Goal: Transaction & Acquisition: Purchase product/service

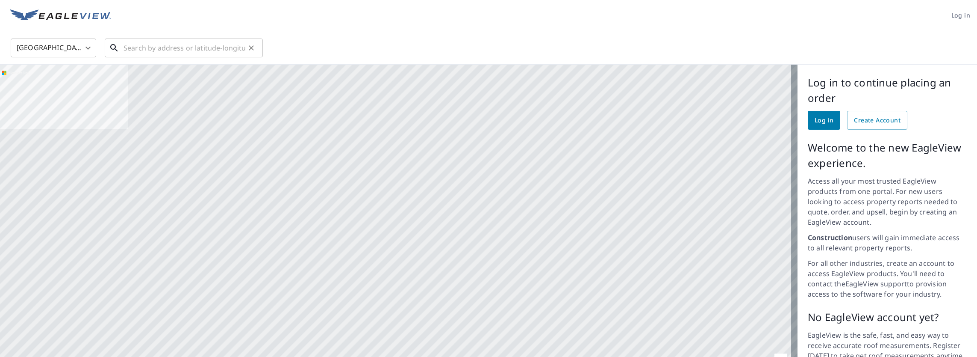
click at [144, 51] on input "text" at bounding box center [185, 48] width 122 height 24
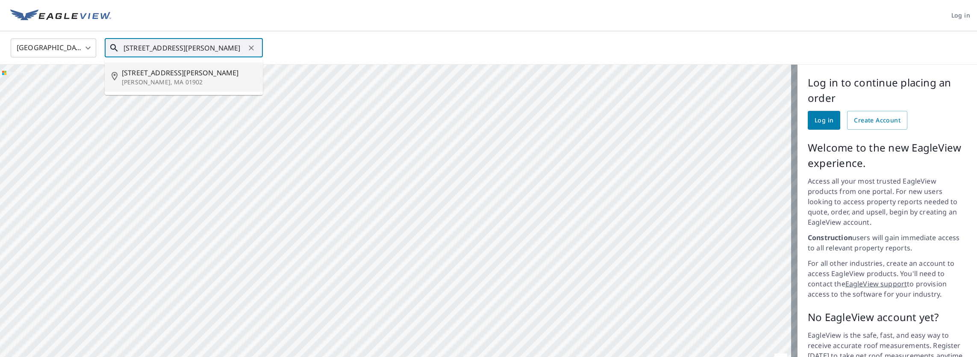
click at [165, 78] on p "[PERSON_NAME], MA 01902" at bounding box center [189, 82] width 134 height 9
type input "[STREET_ADDRESS][PERSON_NAME]"
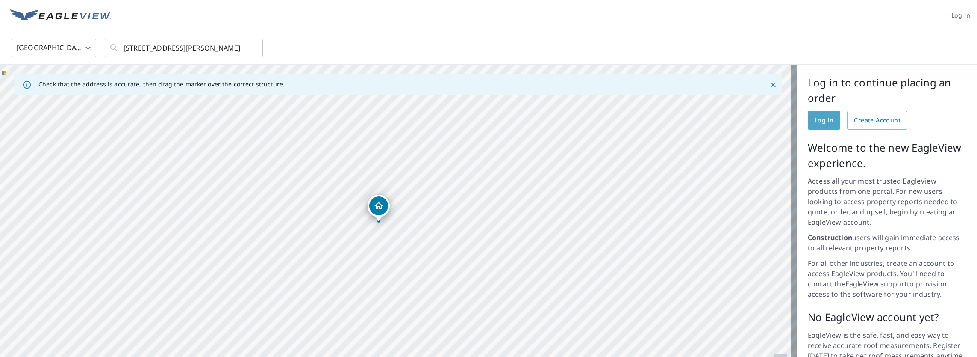
click at [826, 120] on span "Log in" at bounding box center [824, 120] width 19 height 11
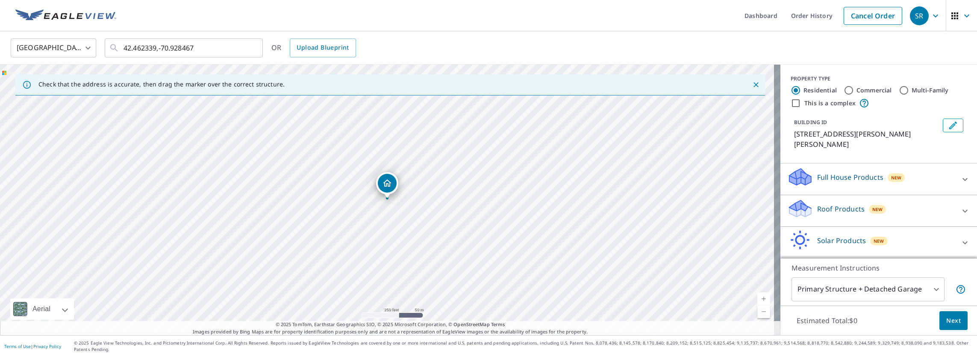
click at [955, 200] on div at bounding box center [965, 210] width 21 height 21
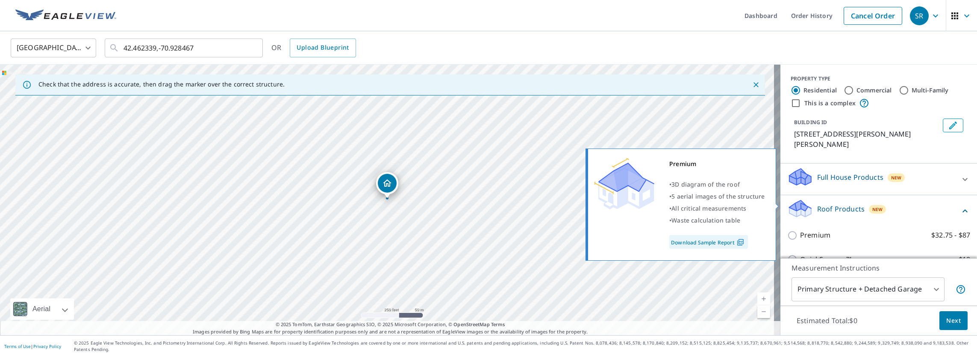
scroll to position [21, 0]
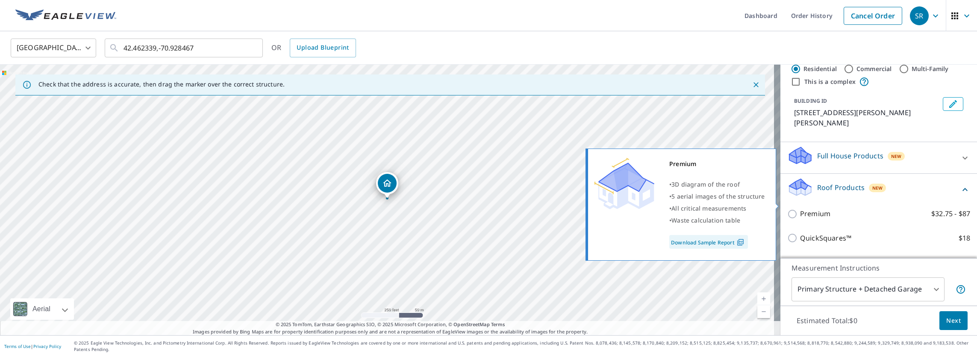
click at [819, 208] on p "Premium" at bounding box center [815, 213] width 30 height 11
click at [800, 209] on input "Premium $32.75 - $87" at bounding box center [793, 214] width 13 height 10
checkbox input "true"
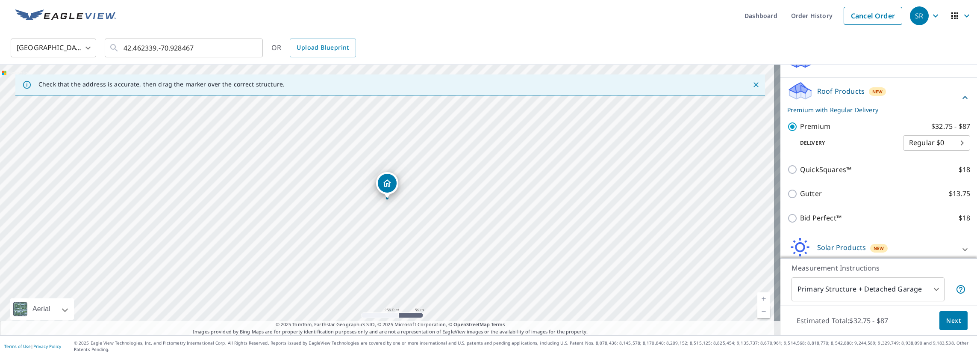
scroll to position [146, 0]
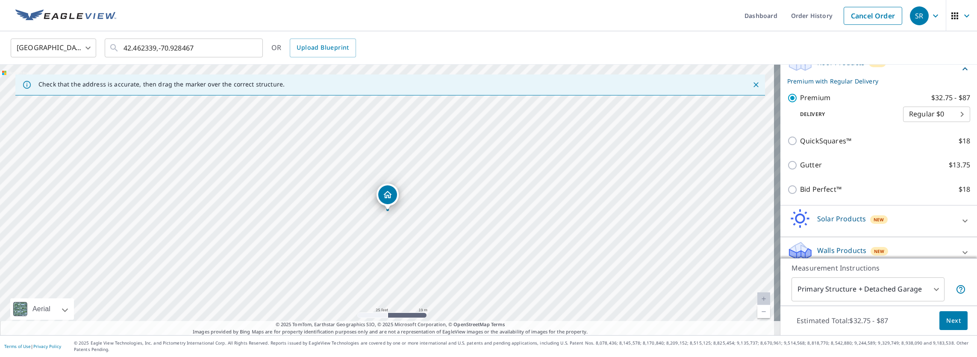
click at [946, 315] on span "Next" at bounding box center [953, 320] width 15 height 11
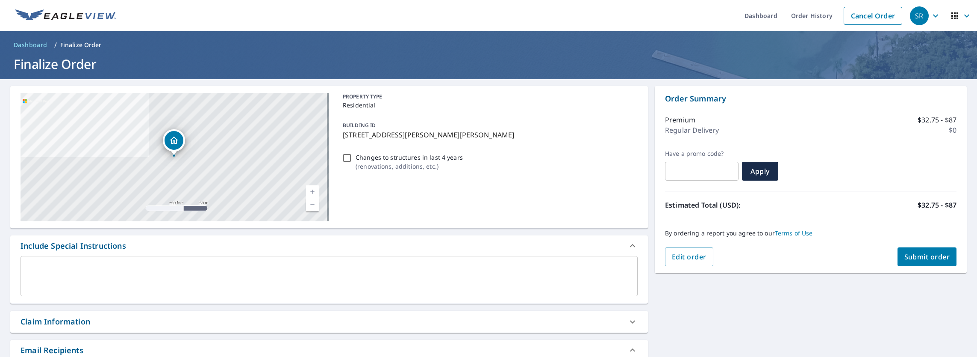
click at [931, 260] on span "Submit order" at bounding box center [928, 256] width 46 height 9
